Goal: Transaction & Acquisition: Purchase product/service

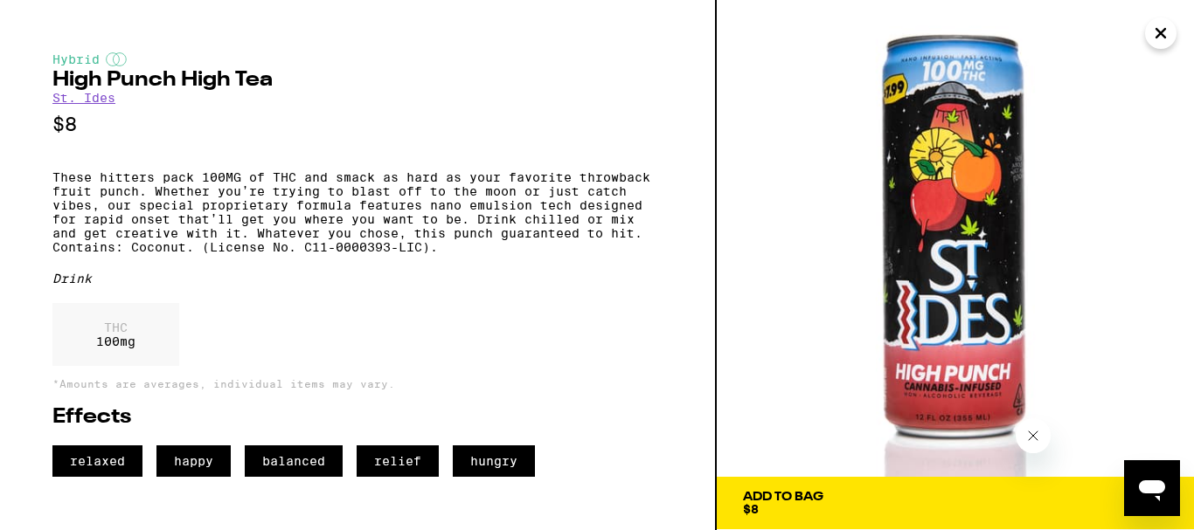
click at [1164, 31] on icon "Close" at bounding box center [1160, 33] width 21 height 26
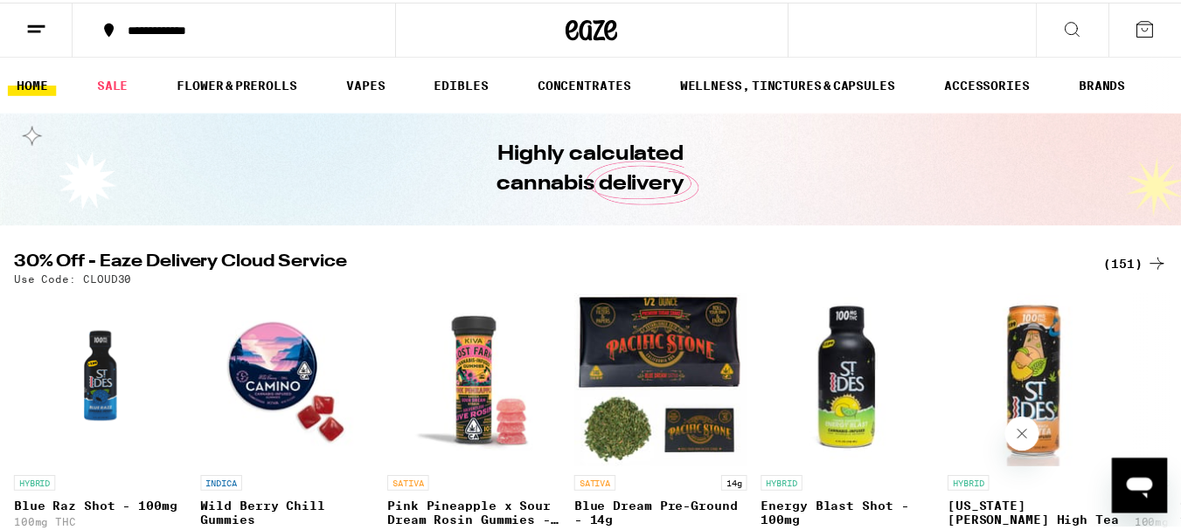
scroll to position [69, 0]
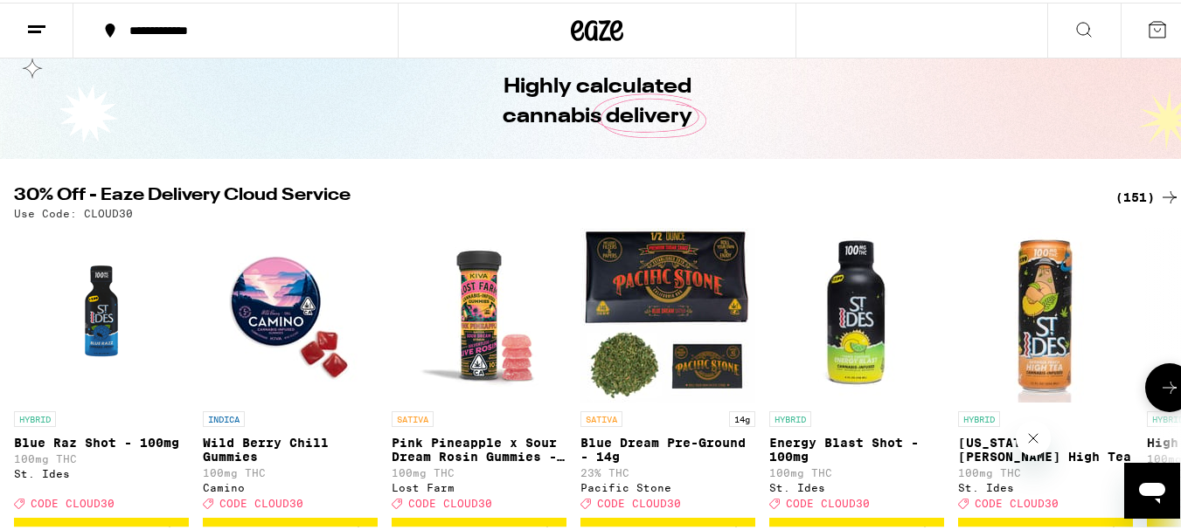
click at [1161, 387] on icon at bounding box center [1169, 385] width 21 height 21
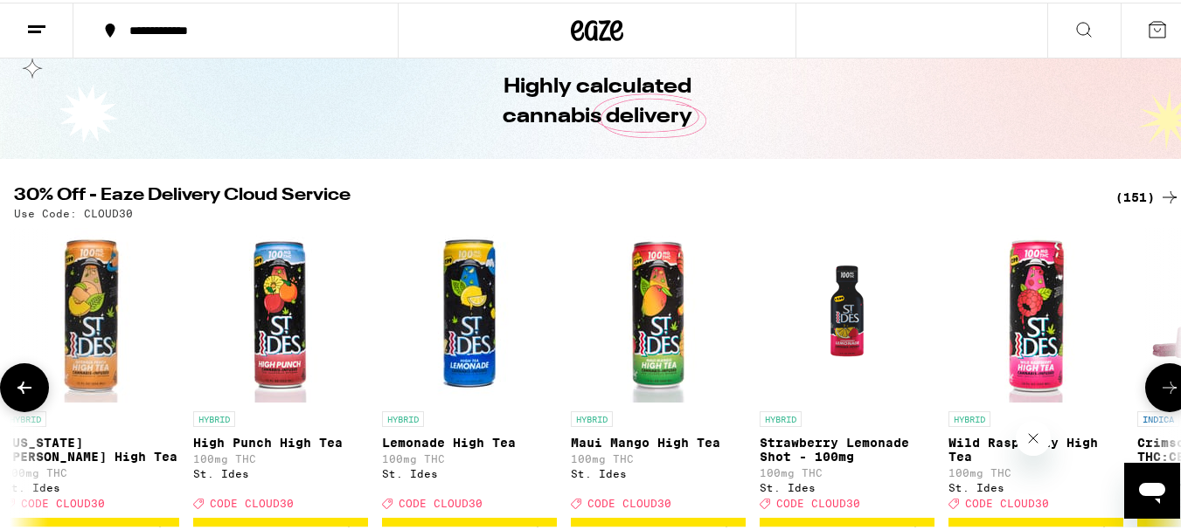
scroll to position [0, 962]
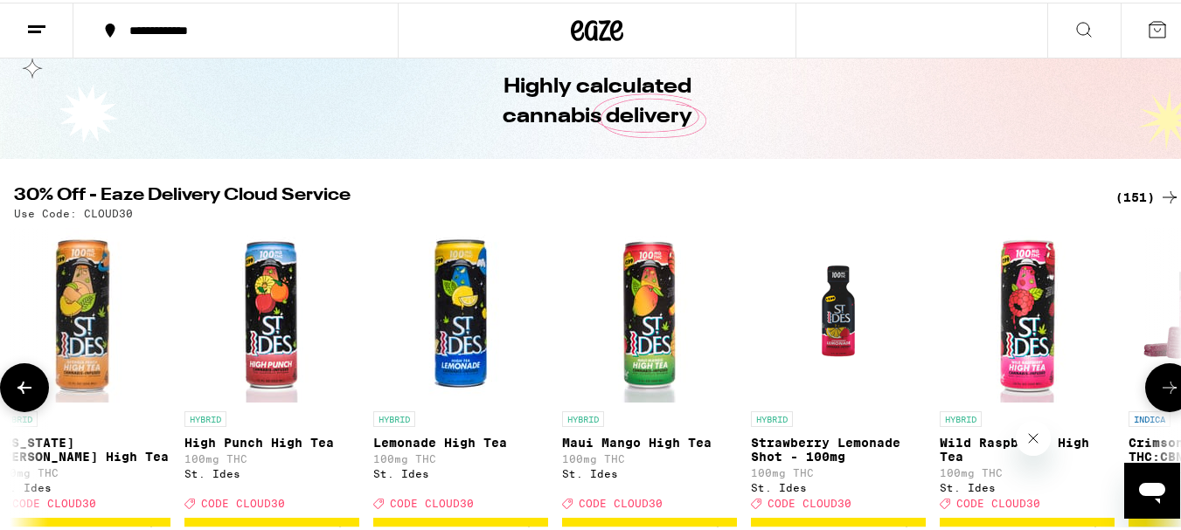
click at [1161, 387] on icon at bounding box center [1169, 385] width 21 height 21
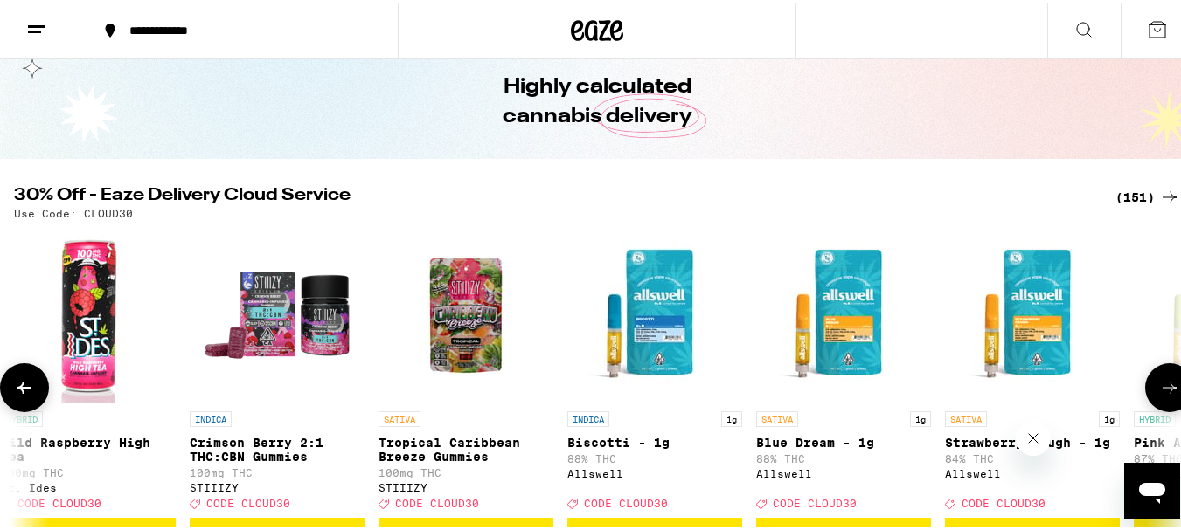
scroll to position [0, 1924]
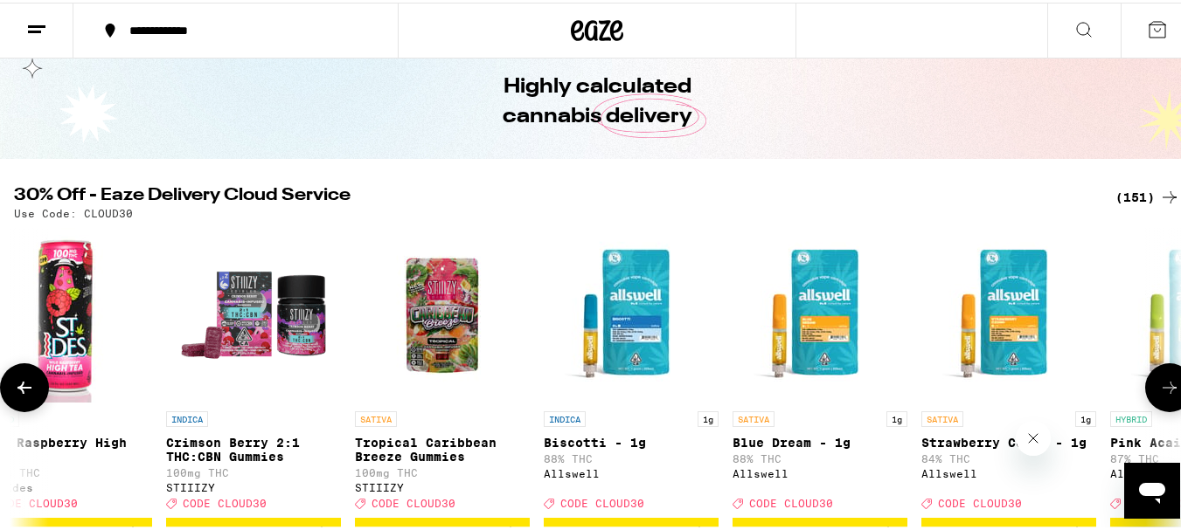
click at [1161, 387] on icon at bounding box center [1169, 385] width 21 height 21
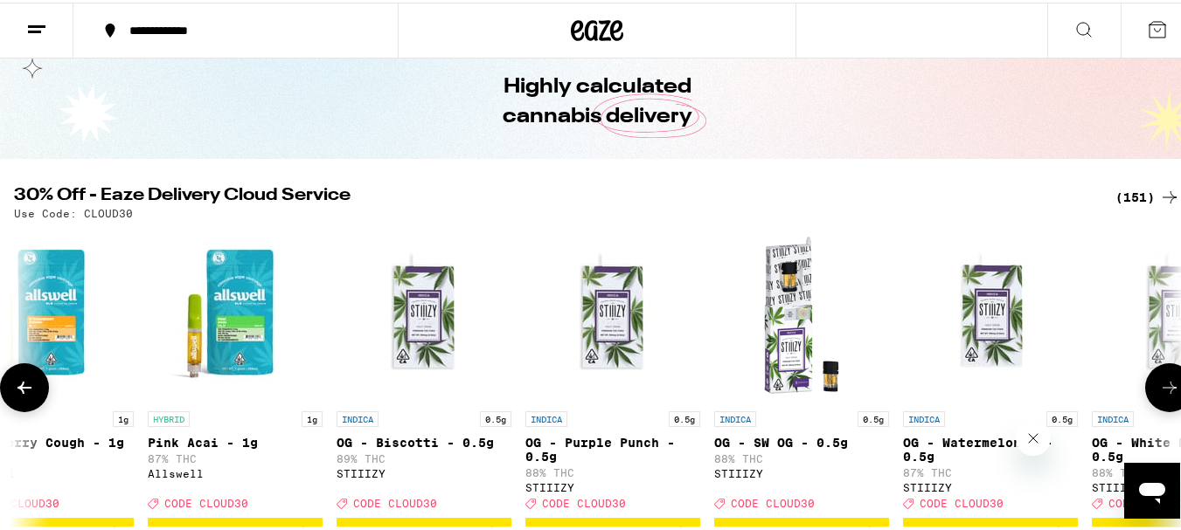
click at [1161, 387] on icon at bounding box center [1169, 385] width 21 height 21
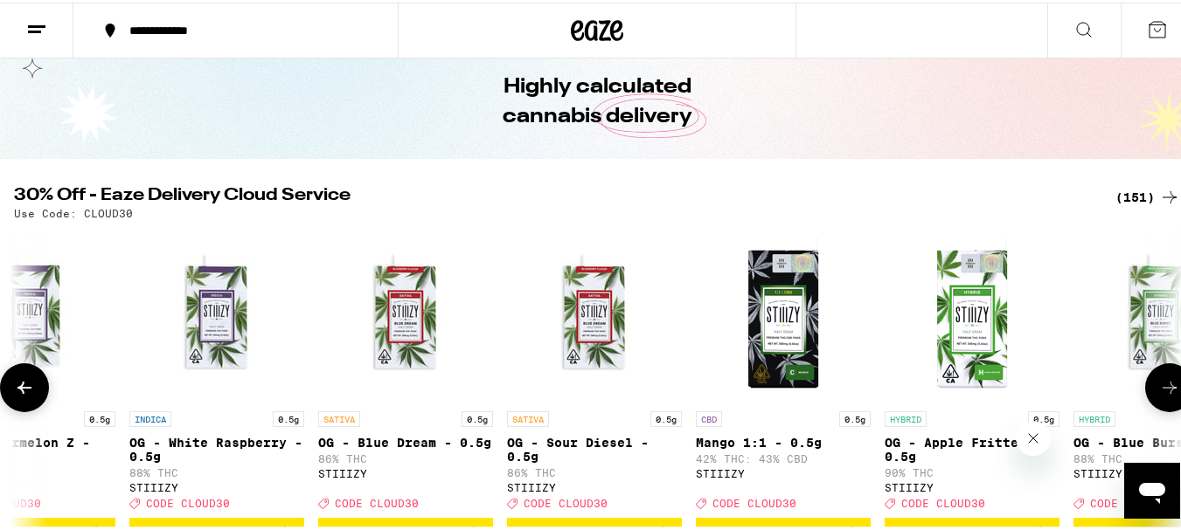
click at [1161, 387] on icon at bounding box center [1169, 385] width 21 height 21
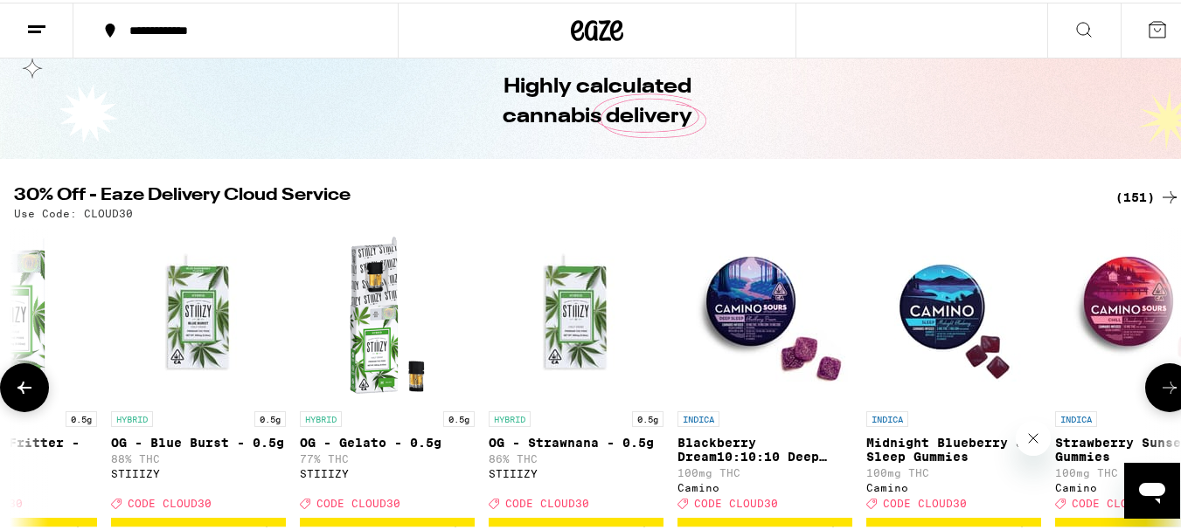
click at [1161, 387] on icon at bounding box center [1169, 385] width 21 height 21
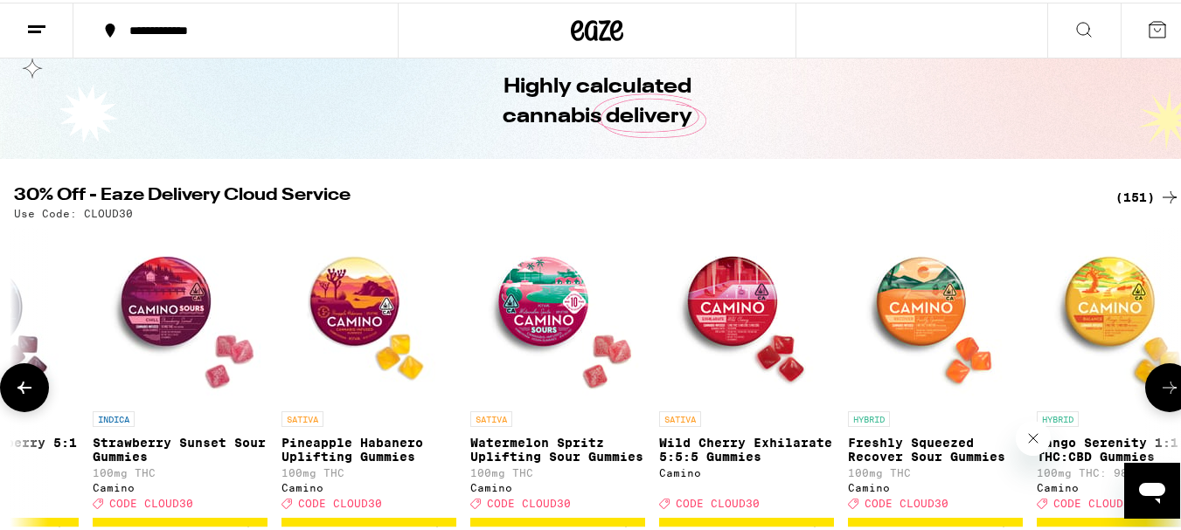
click at [1161, 387] on icon at bounding box center [1169, 385] width 21 height 21
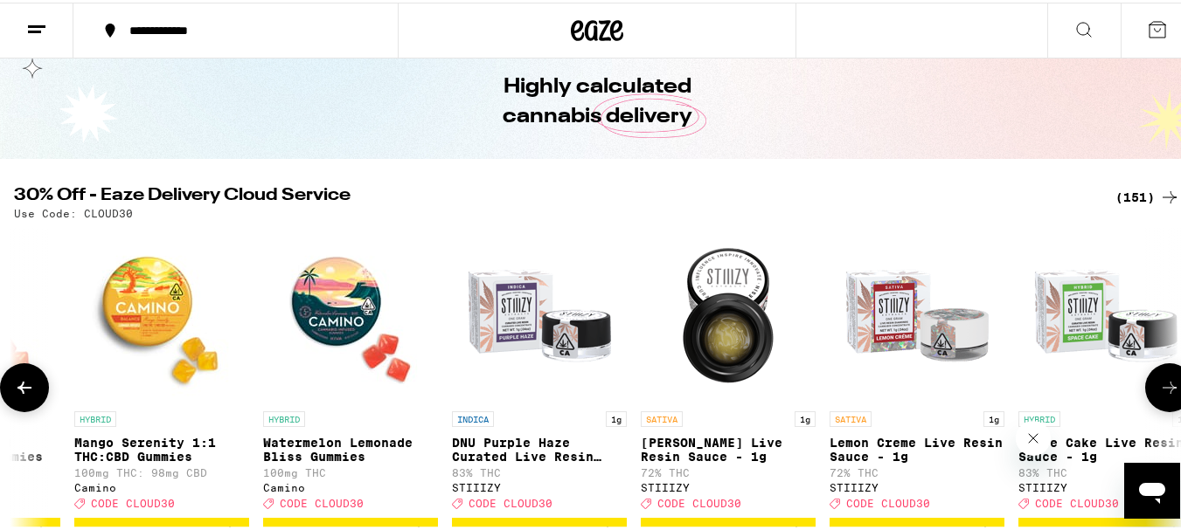
click at [1161, 387] on icon at bounding box center [1169, 385] width 21 height 21
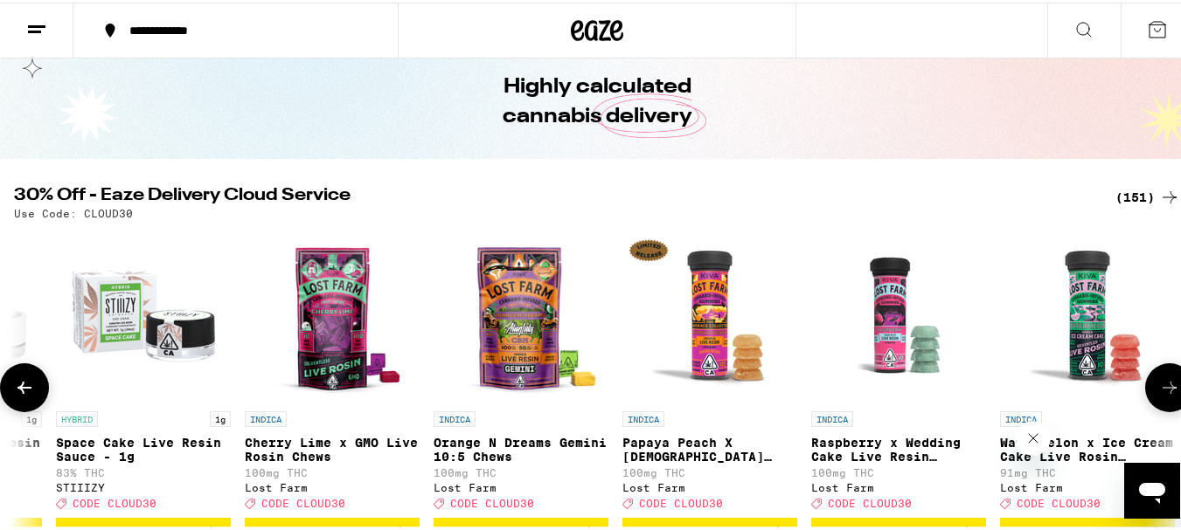
click at [1161, 387] on icon at bounding box center [1169, 385] width 21 height 21
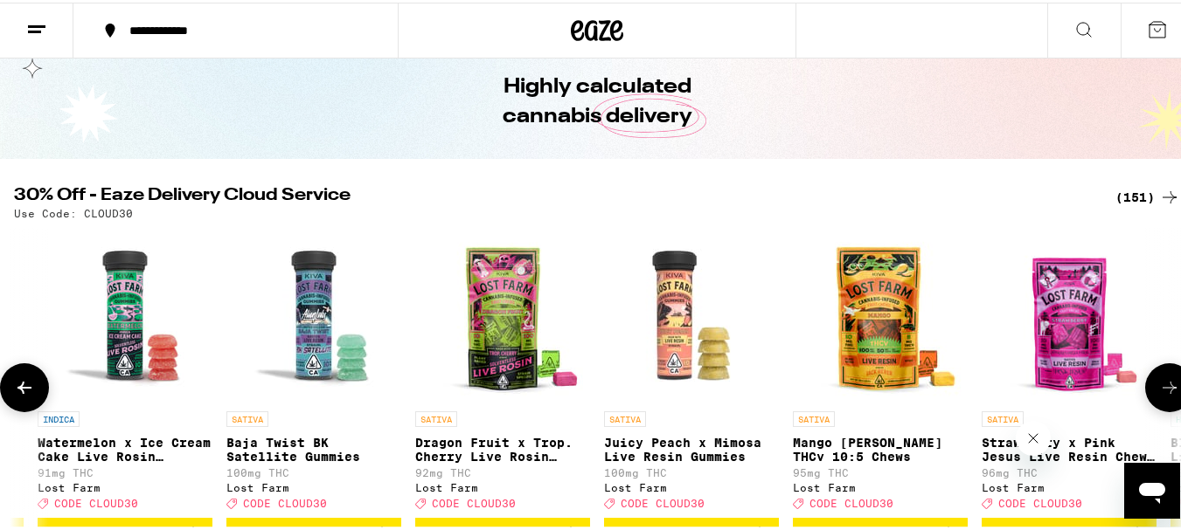
click at [1161, 387] on icon at bounding box center [1169, 385] width 21 height 21
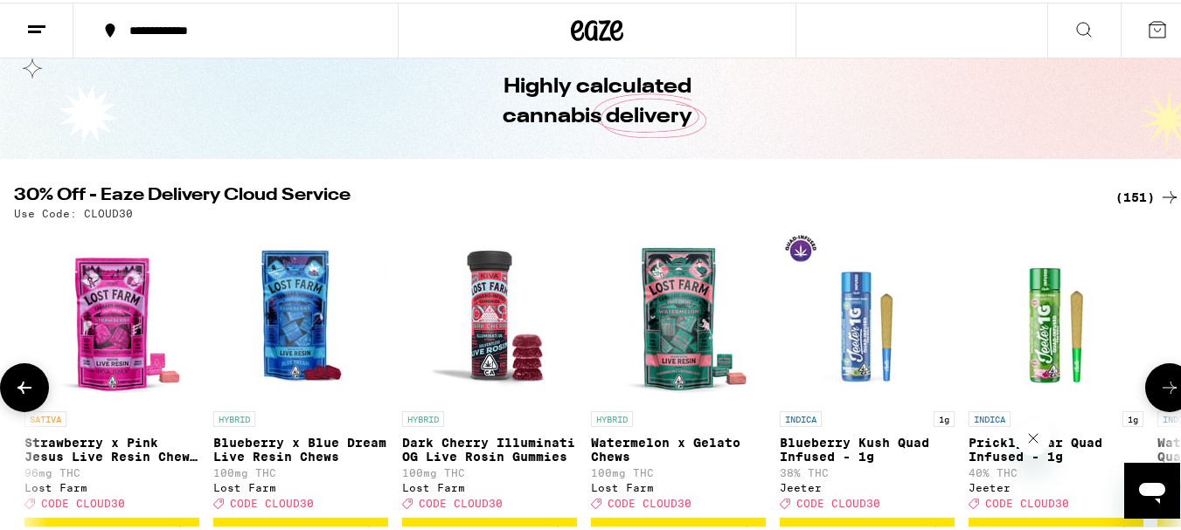
scroll to position [0, 9622]
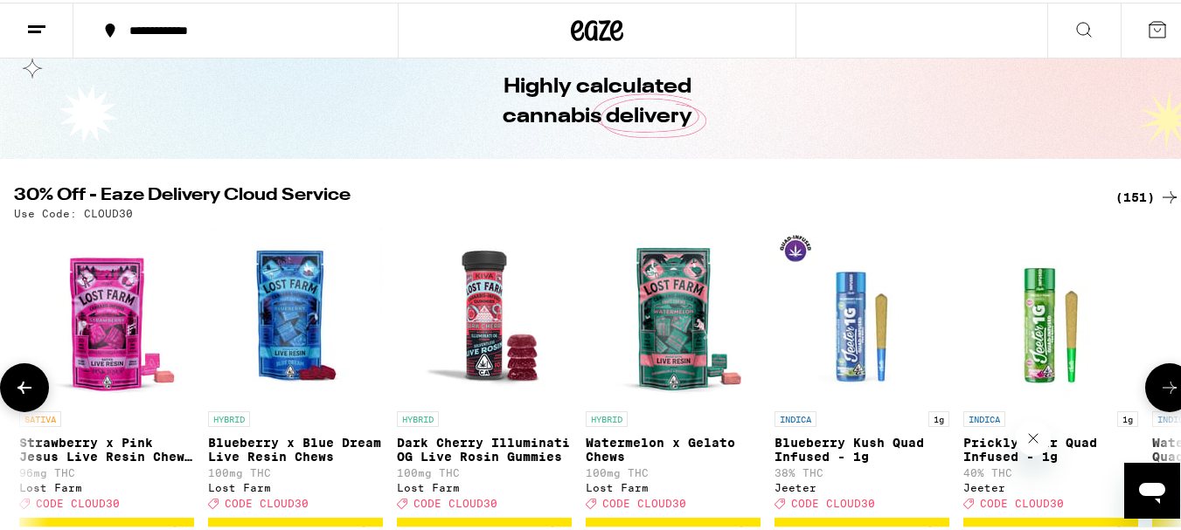
click at [1161, 387] on icon at bounding box center [1169, 385] width 21 height 21
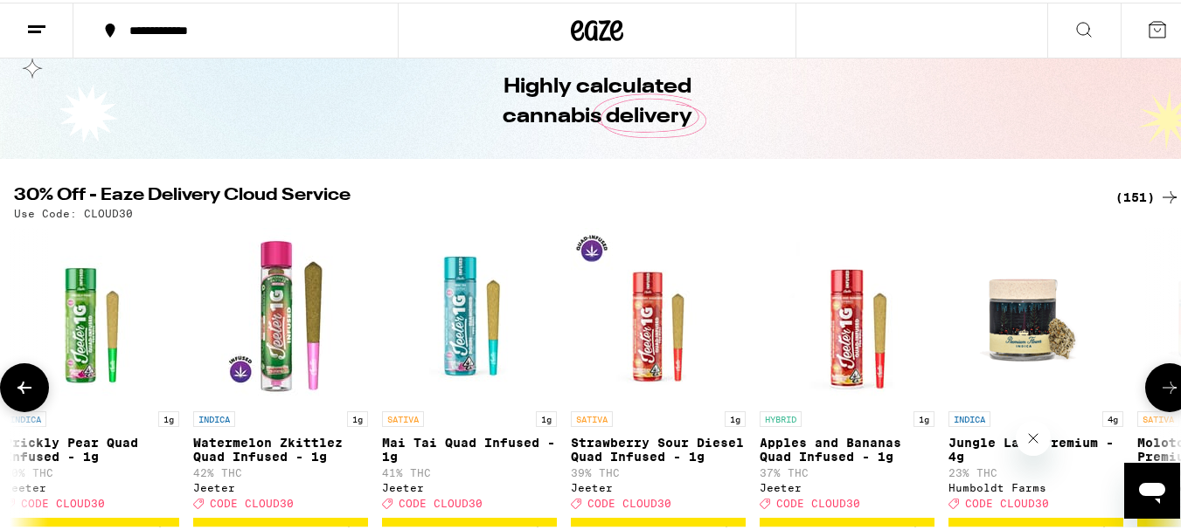
scroll to position [0, 10584]
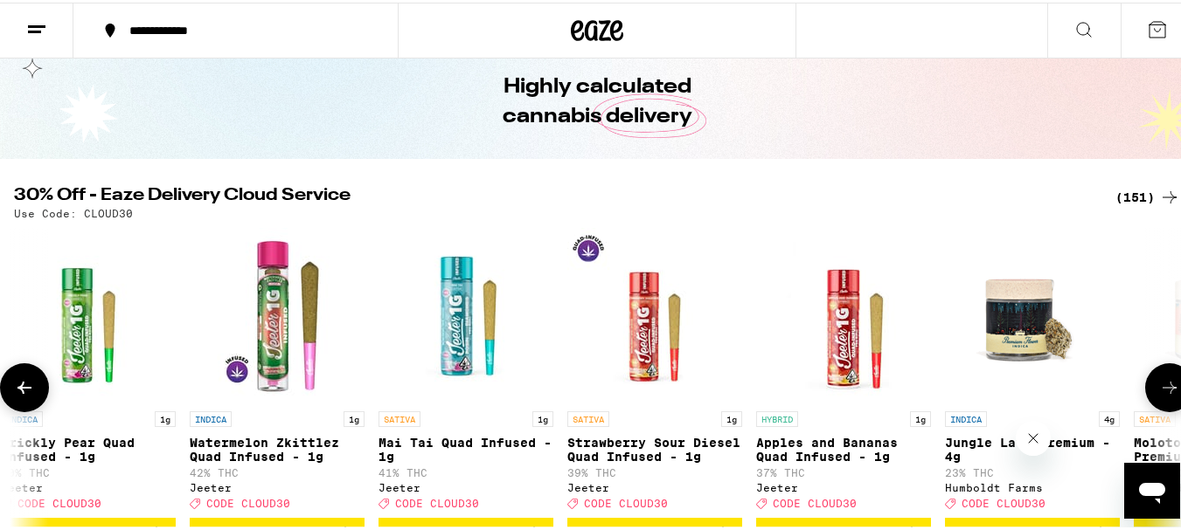
click at [1161, 387] on icon at bounding box center [1169, 385] width 21 height 21
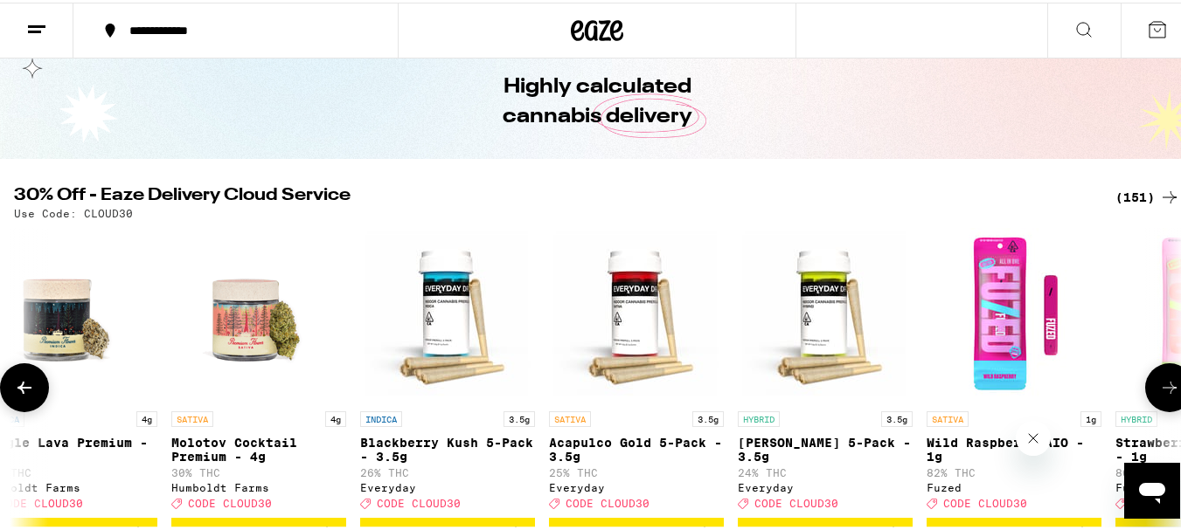
click at [1161, 387] on icon at bounding box center [1169, 385] width 21 height 21
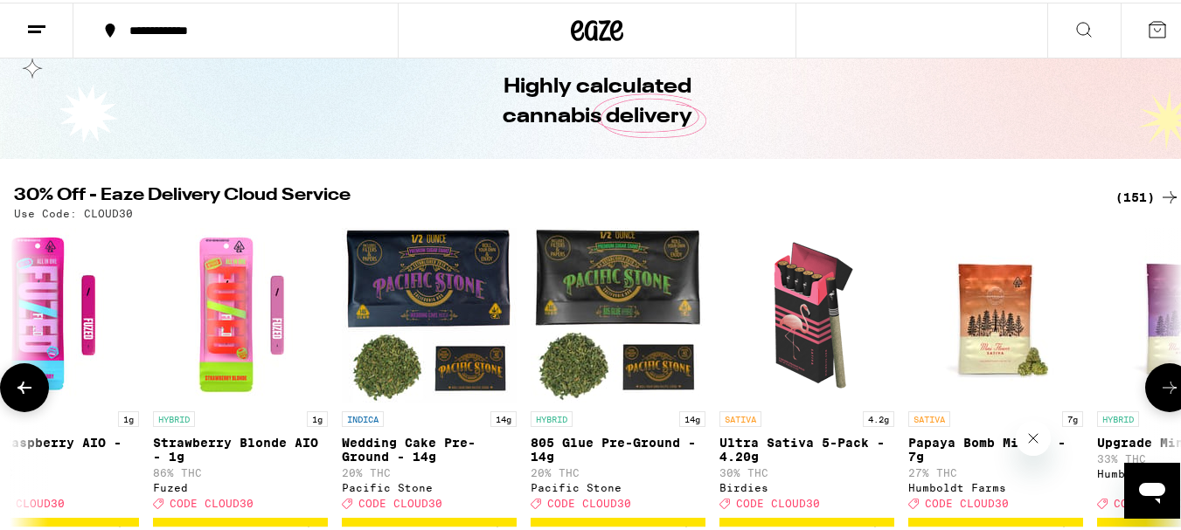
click at [1161, 387] on icon at bounding box center [1169, 385] width 21 height 21
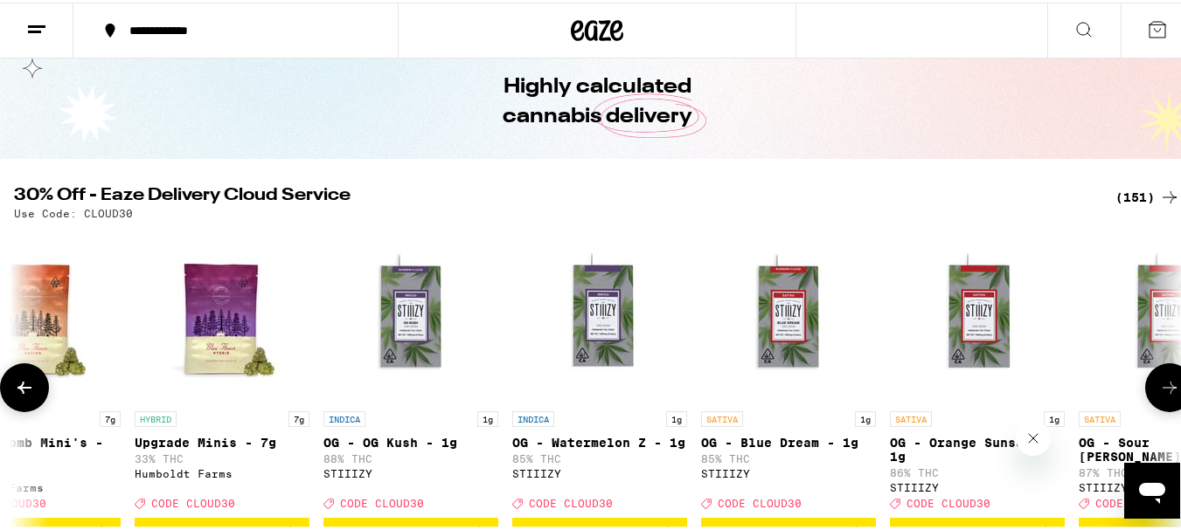
click at [1161, 387] on icon at bounding box center [1169, 385] width 21 height 21
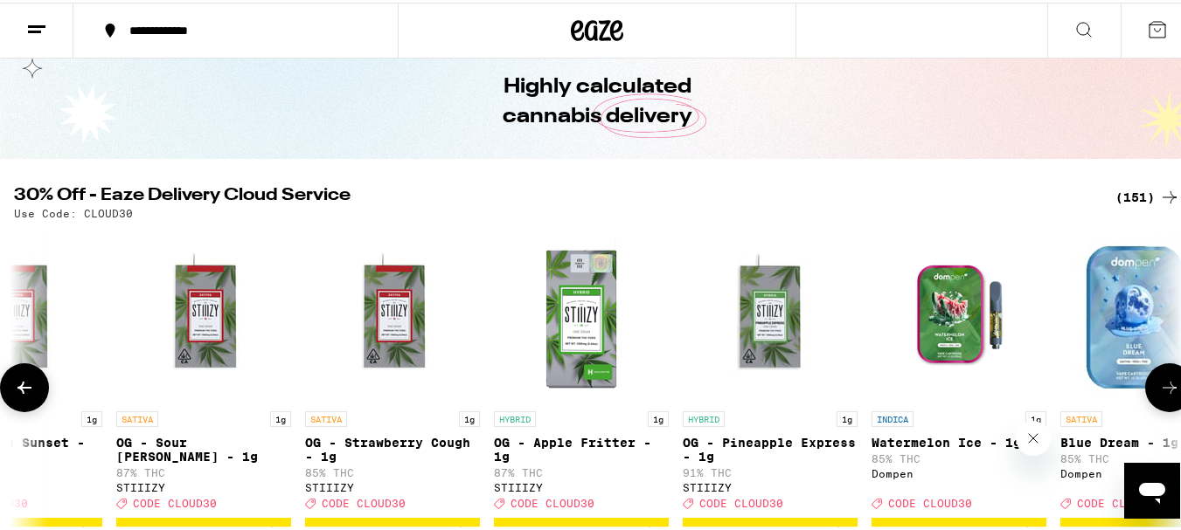
click at [1161, 387] on icon at bounding box center [1169, 385] width 21 height 21
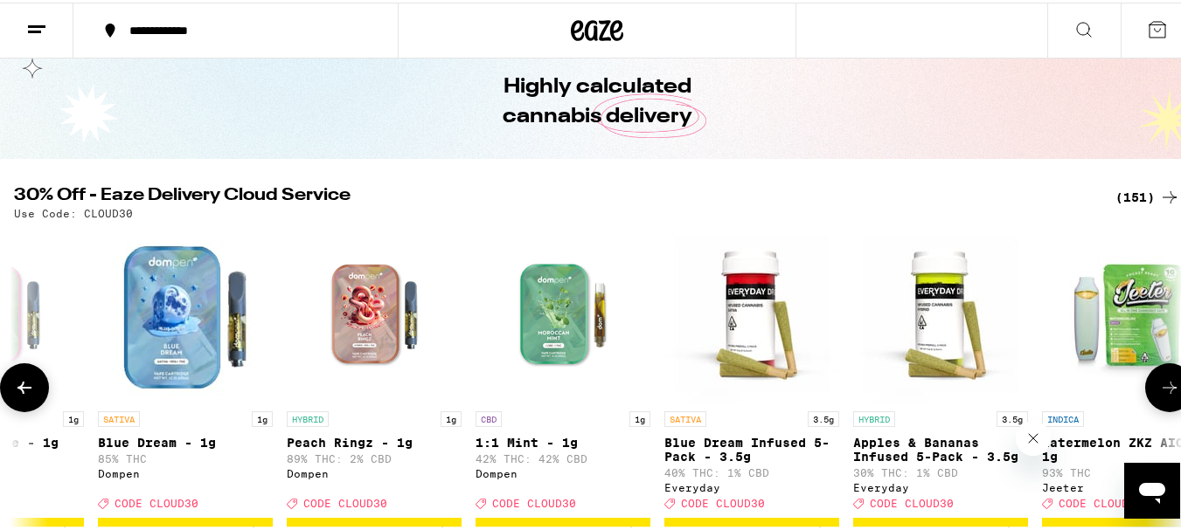
click at [1161, 387] on icon at bounding box center [1169, 385] width 21 height 21
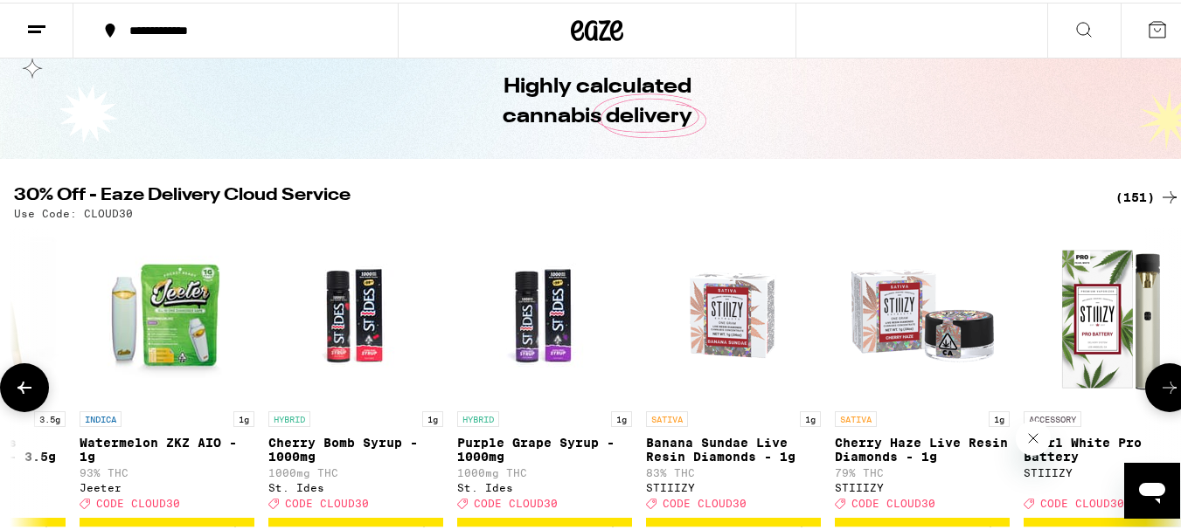
click at [1161, 387] on icon at bounding box center [1169, 385] width 21 height 21
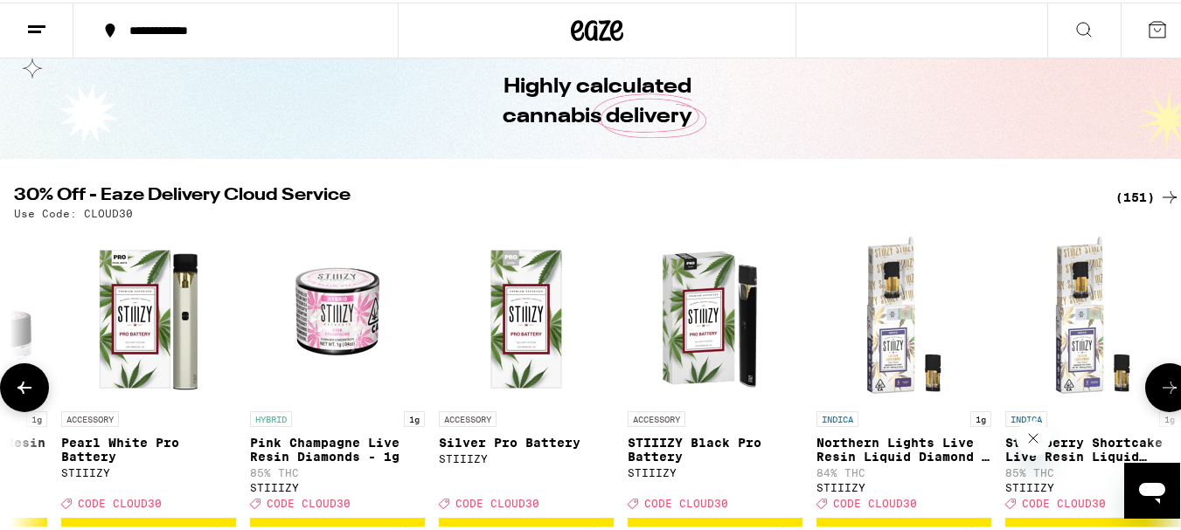
click at [1161, 387] on icon at bounding box center [1169, 385] width 21 height 21
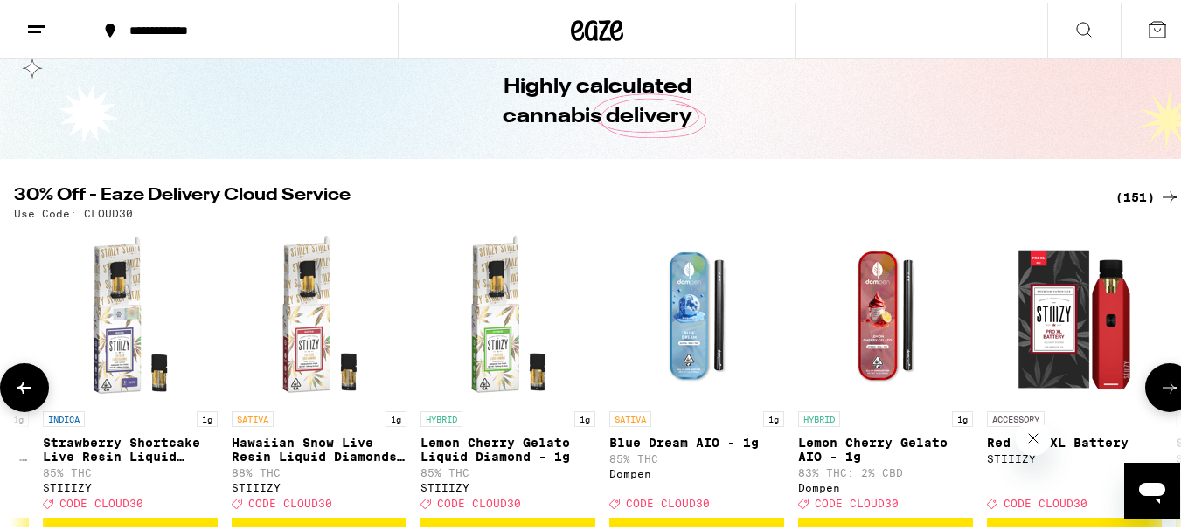
click at [1161, 387] on icon at bounding box center [1169, 385] width 21 height 21
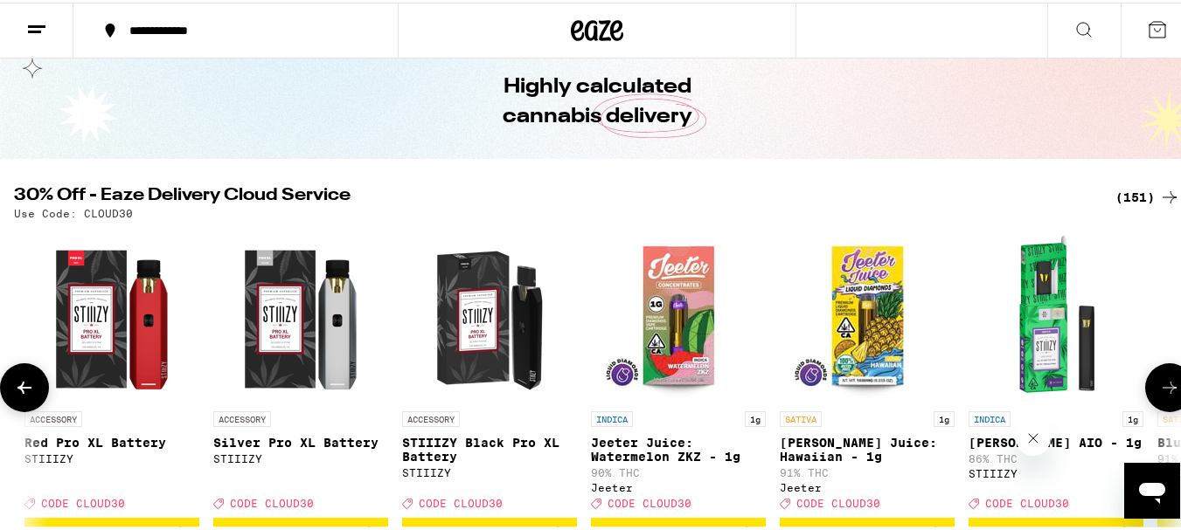
click at [1161, 387] on icon at bounding box center [1169, 385] width 21 height 21
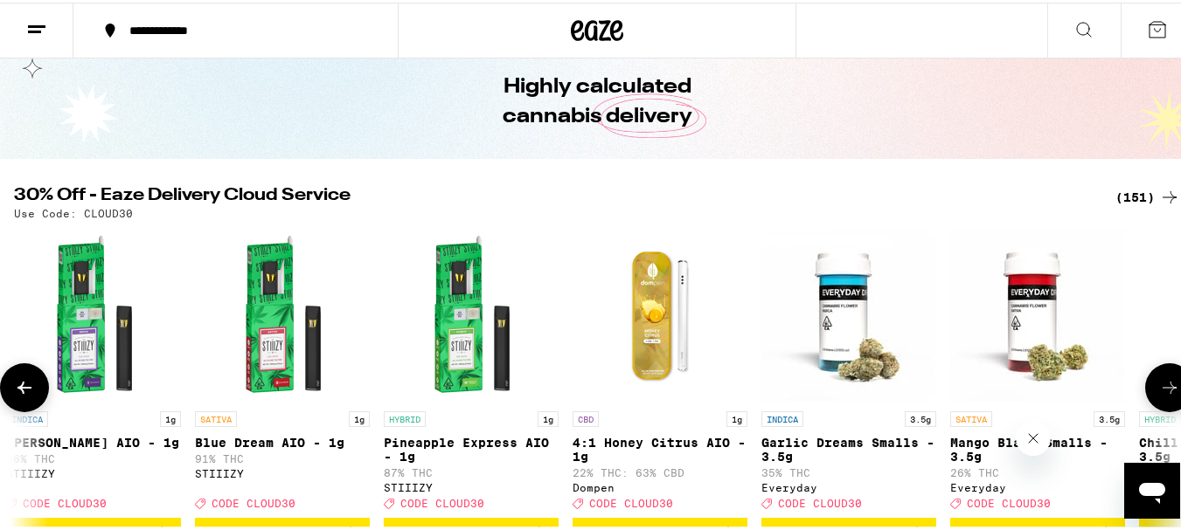
click at [1161, 387] on icon at bounding box center [1169, 385] width 21 height 21
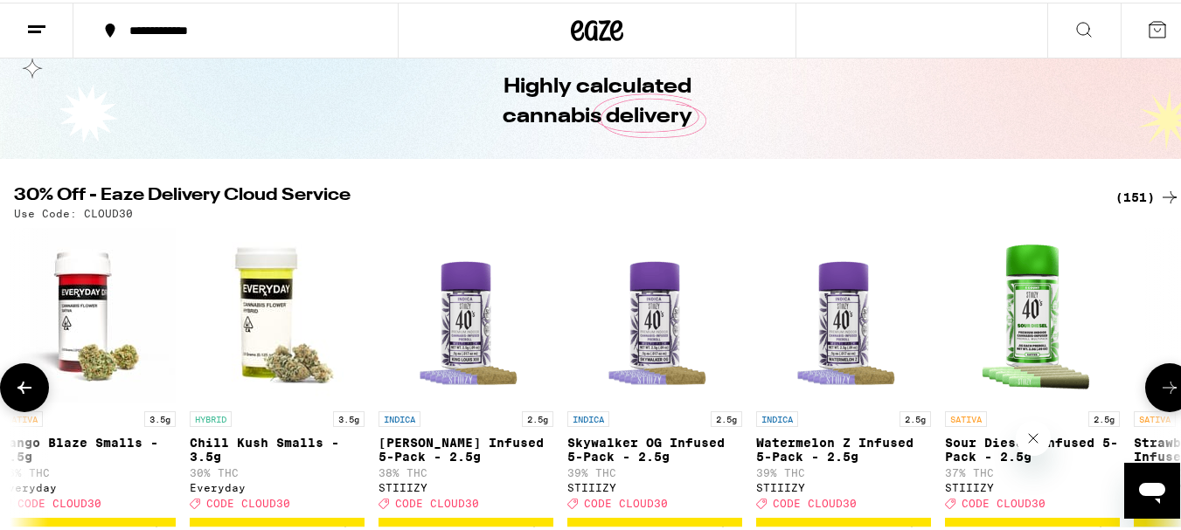
scroll to position [0, 21168]
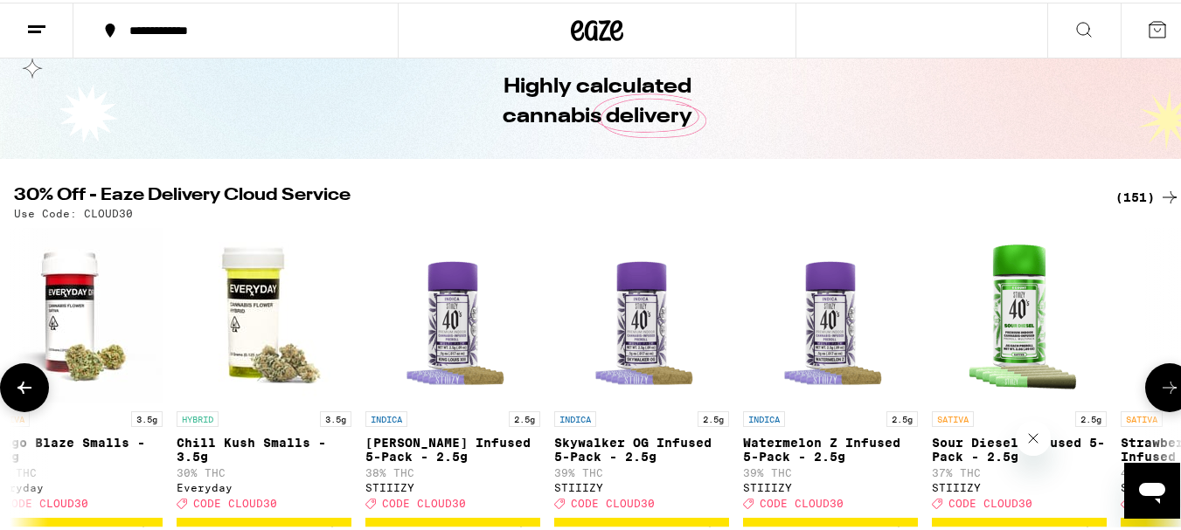
click at [1161, 387] on icon at bounding box center [1169, 385] width 21 height 21
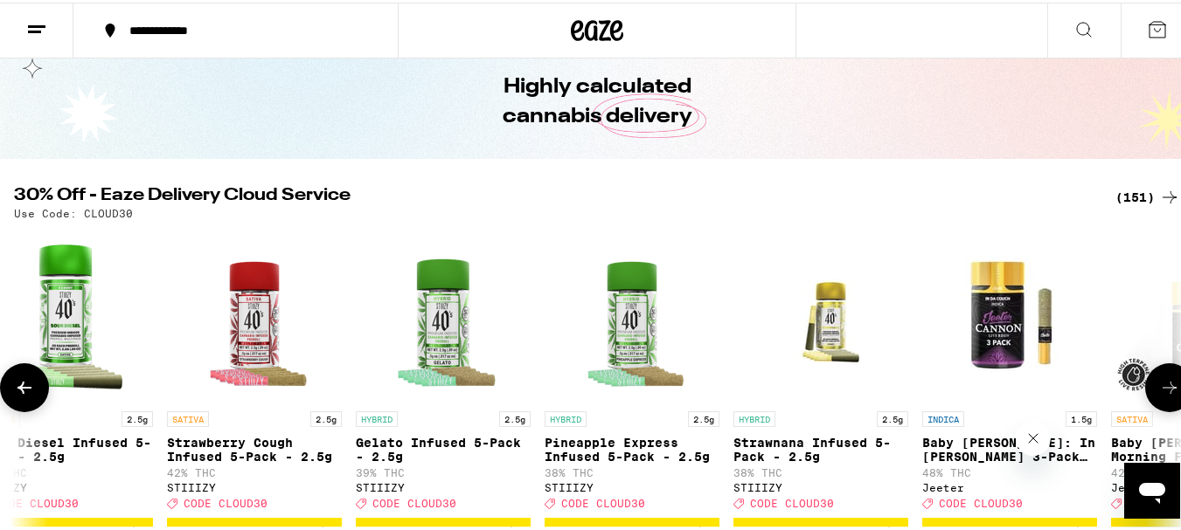
scroll to position [0, 22130]
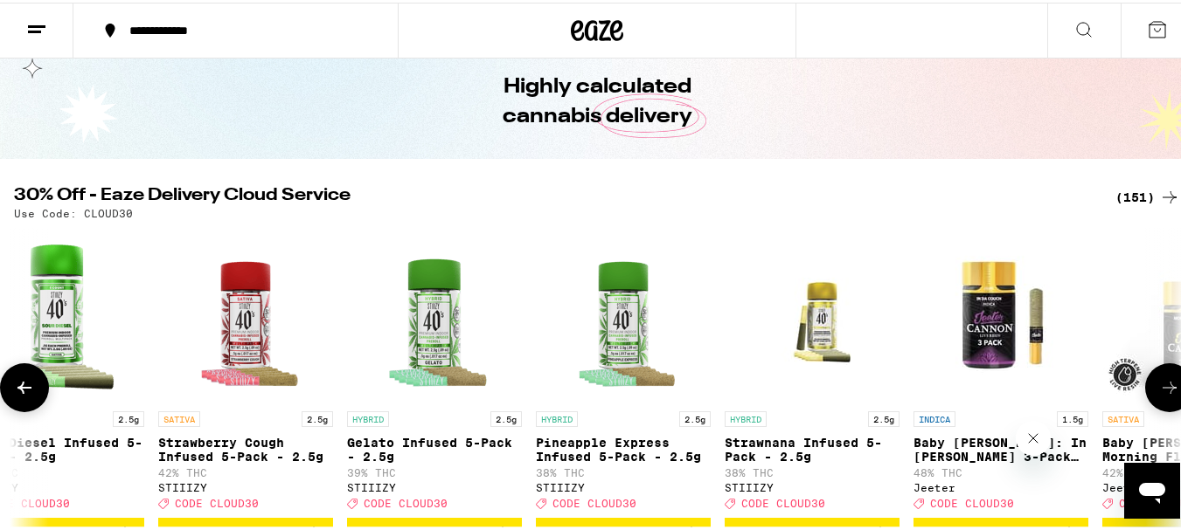
click at [1161, 387] on icon at bounding box center [1169, 385] width 21 height 21
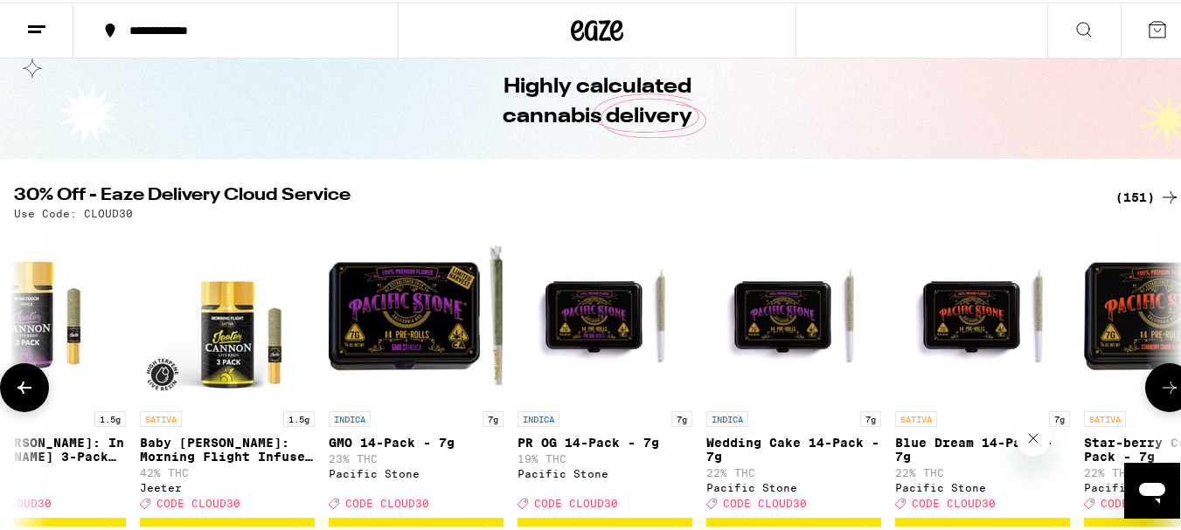
click at [1161, 387] on icon at bounding box center [1169, 385] width 21 height 21
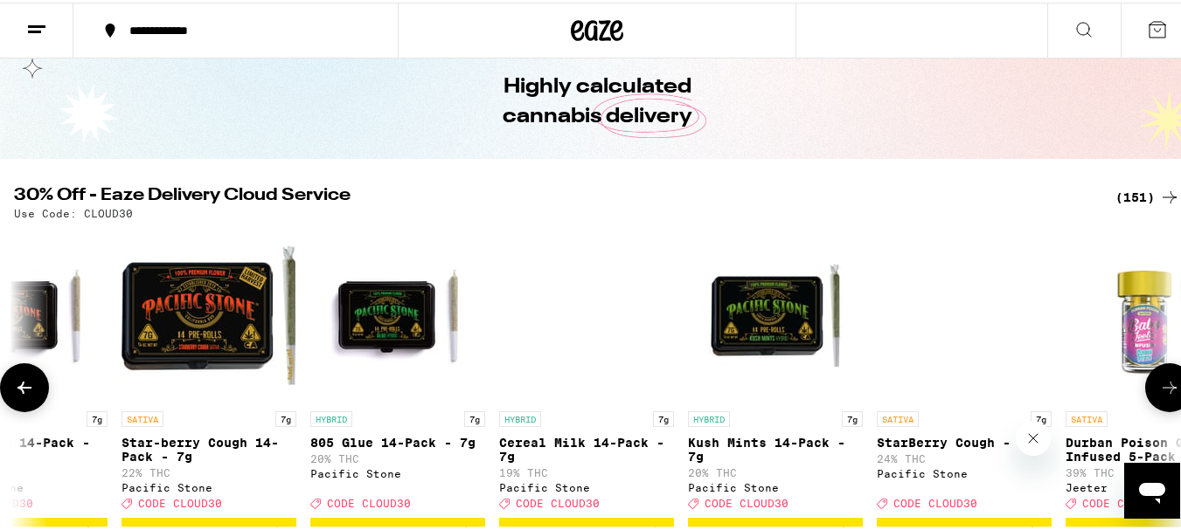
click at [1161, 387] on icon at bounding box center [1169, 385] width 21 height 21
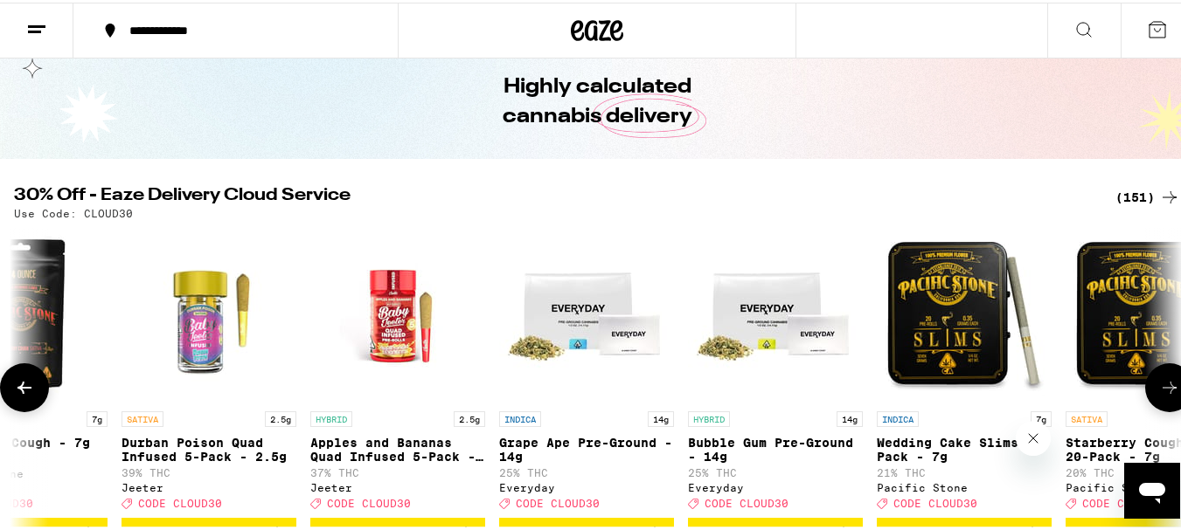
scroll to position [0, 25017]
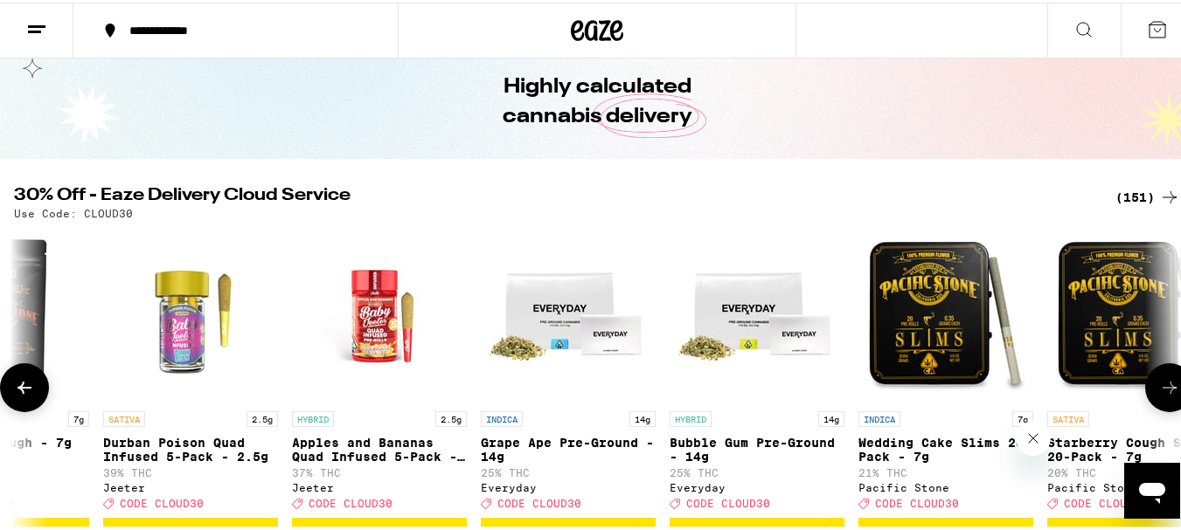
click at [1161, 387] on icon at bounding box center [1169, 385] width 21 height 21
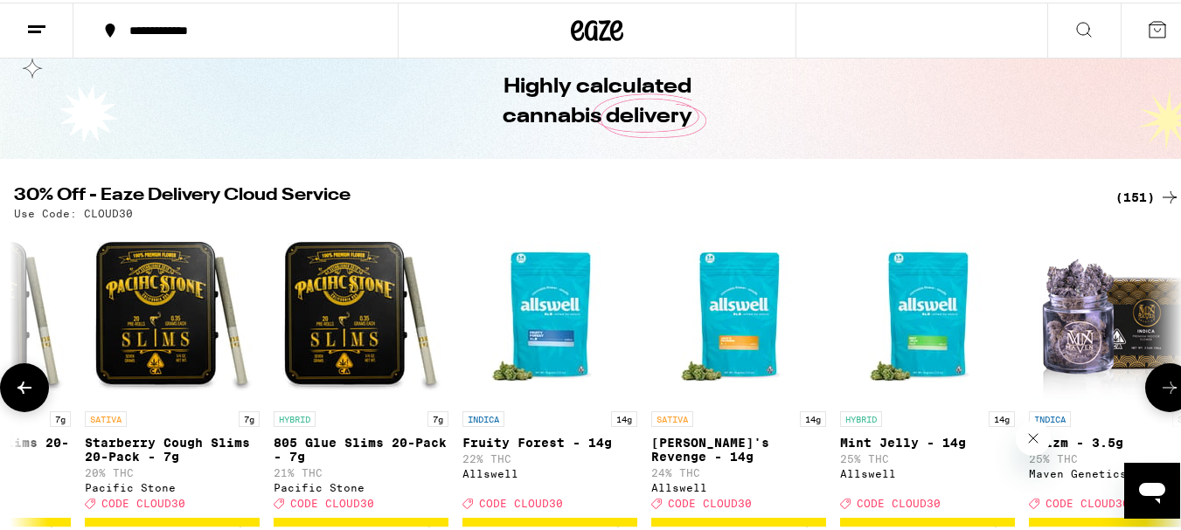
click at [1161, 387] on icon at bounding box center [1169, 385] width 21 height 21
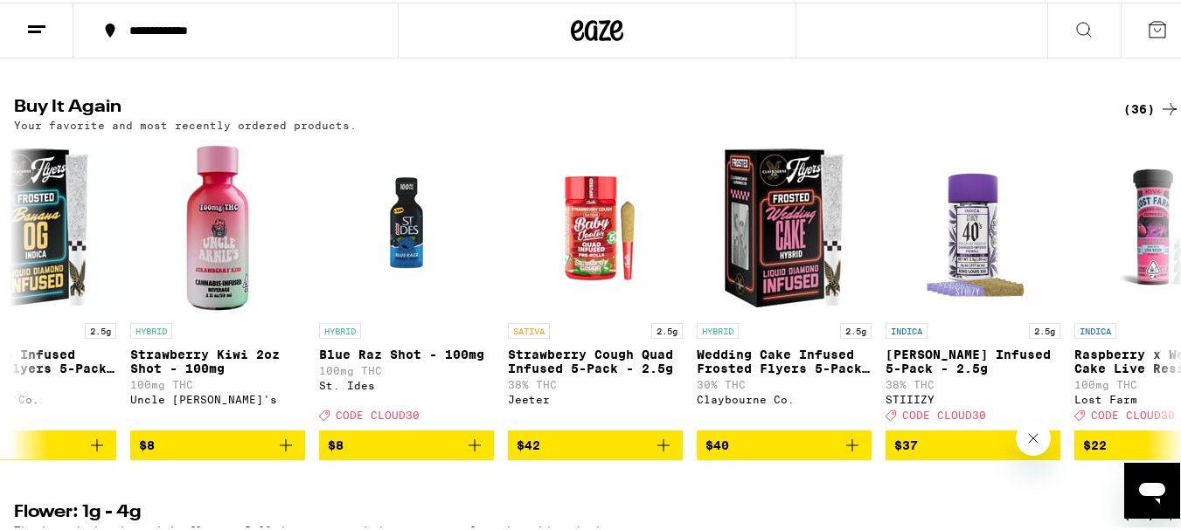
scroll to position [0, 2339]
